Goal: Use online tool/utility: Use online tool/utility

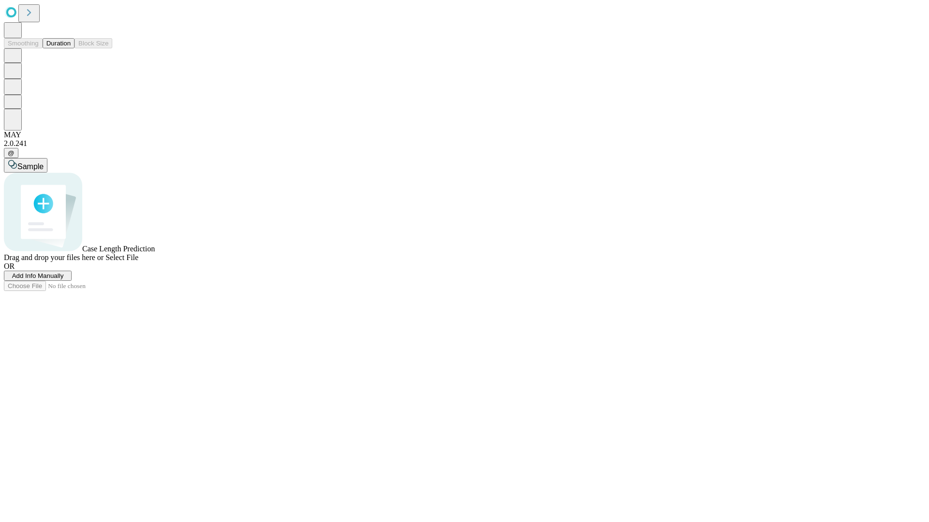
click at [71, 48] on button "Duration" at bounding box center [59, 43] width 32 height 10
click at [138, 262] on span "Select File" at bounding box center [121, 257] width 33 height 8
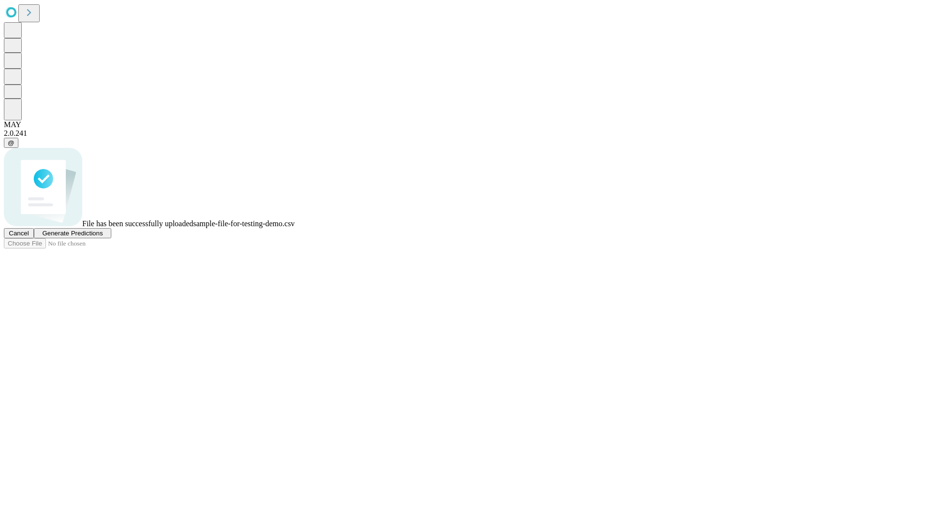
click at [103, 237] on span "Generate Predictions" at bounding box center [72, 233] width 60 height 7
